Goal: Information Seeking & Learning: Check status

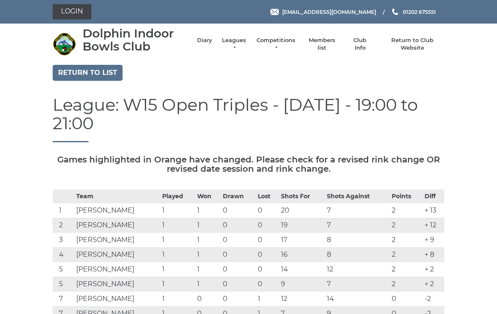
scroll to position [-5, 0]
click at [244, 46] on link "Leagues" at bounding box center [234, 44] width 27 height 15
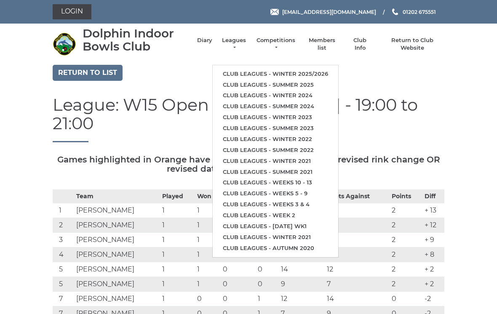
click at [290, 69] on link "Club leagues - Winter 2025/2026" at bounding box center [276, 74] width 126 height 11
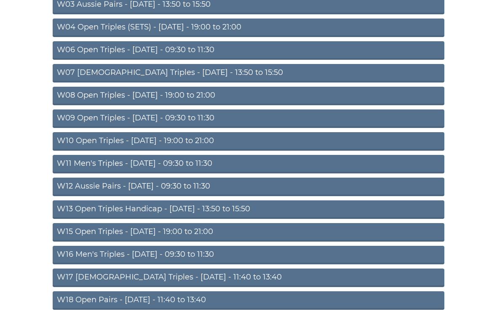
scroll to position [164, 0]
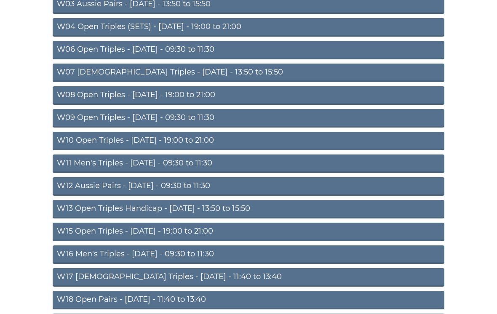
click at [184, 232] on link "W15 Open Triples - [DATE] - 19:00 to 21:00" at bounding box center [249, 232] width 392 height 19
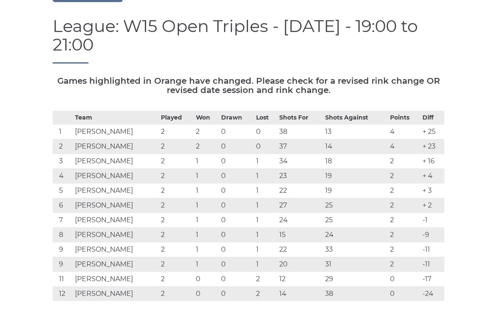
scroll to position [84, 0]
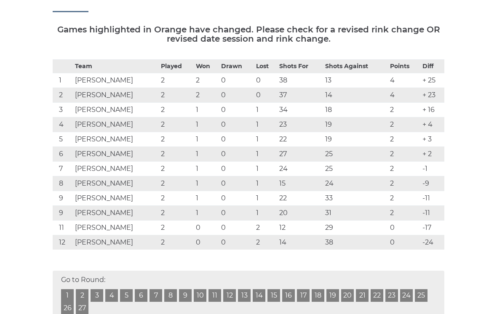
scroll to position [129, 0]
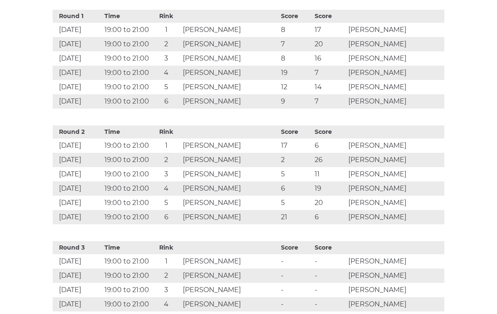
scroll to position [465, 0]
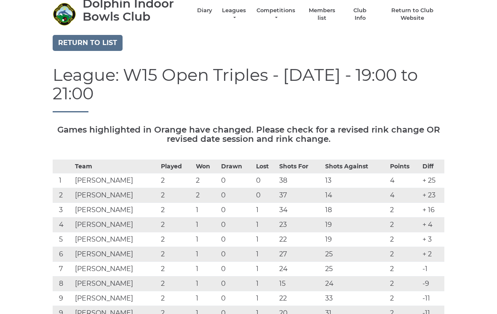
scroll to position [0, 0]
